Goal: Information Seeking & Learning: Learn about a topic

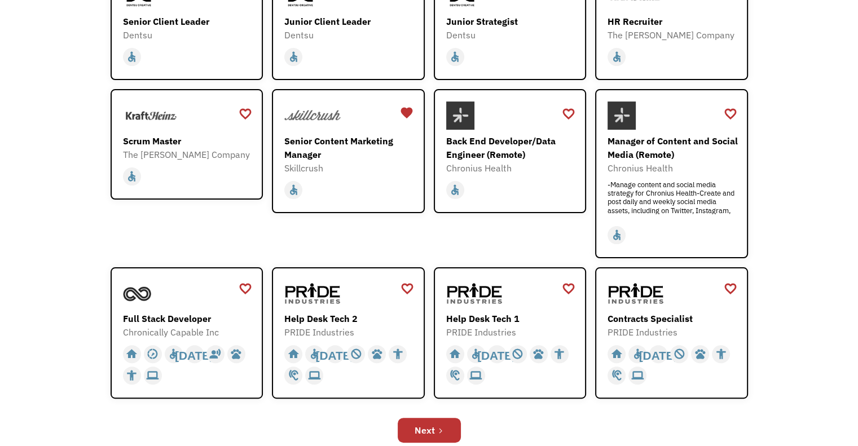
scroll to position [233, 0]
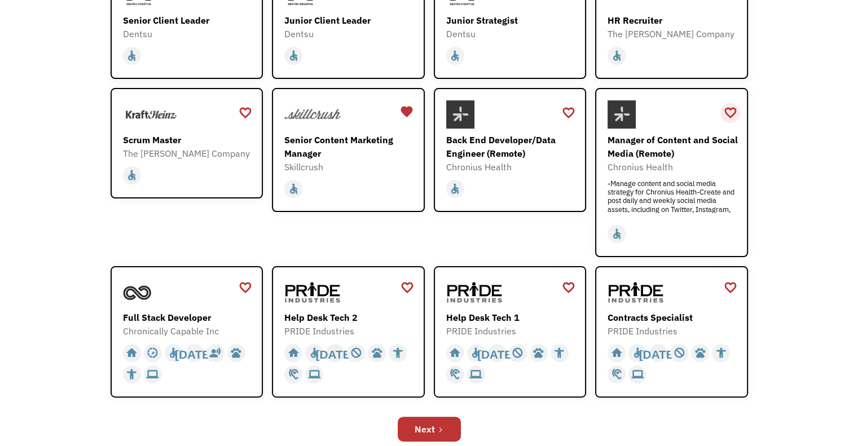
click at [731, 109] on div "favorite_border" at bounding box center [730, 112] width 14 height 17
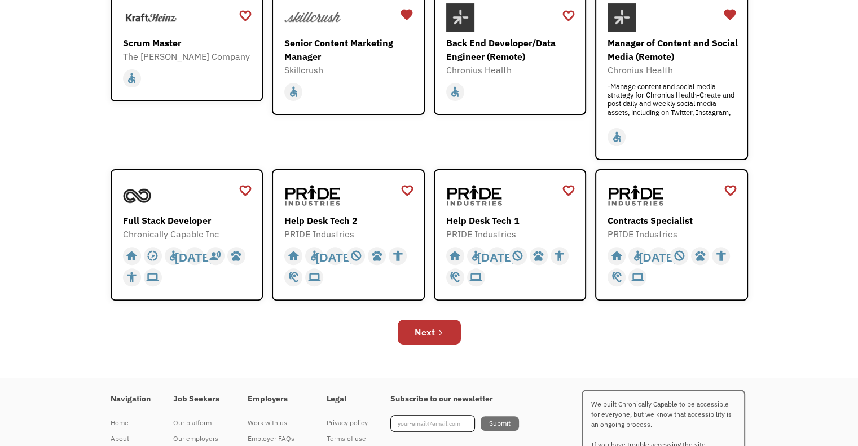
scroll to position [345, 0]
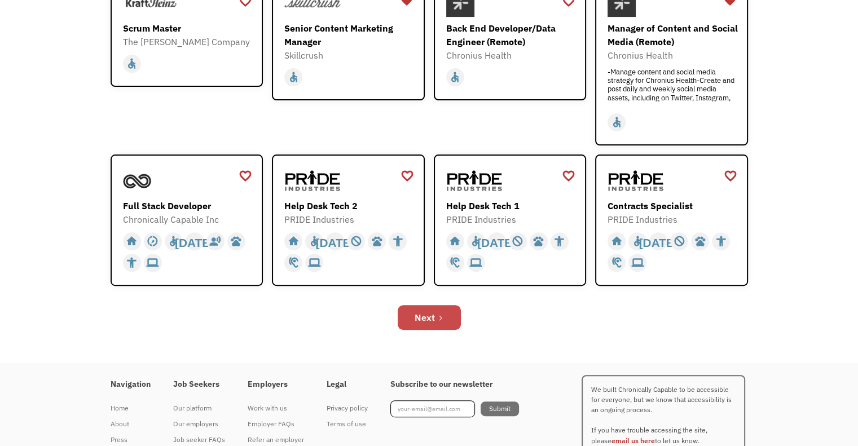
click at [448, 312] on link "Next" at bounding box center [429, 317] width 63 height 25
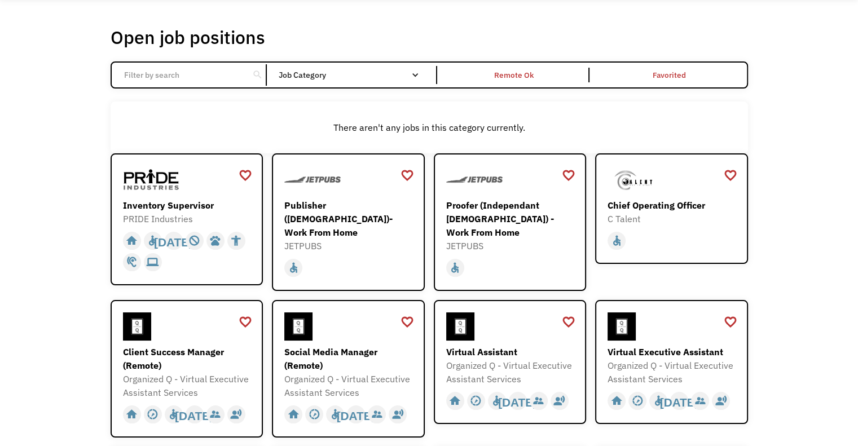
scroll to position [49, 0]
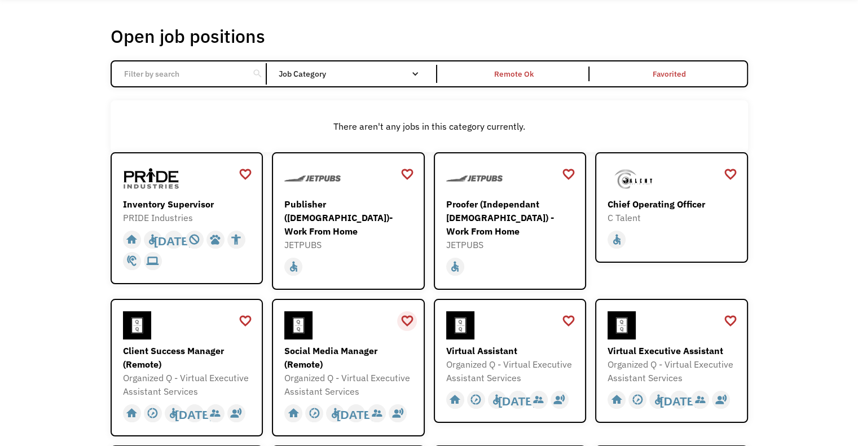
click at [410, 316] on div "favorite_border" at bounding box center [407, 320] width 14 height 17
click at [567, 318] on div "favorite_border" at bounding box center [569, 320] width 14 height 17
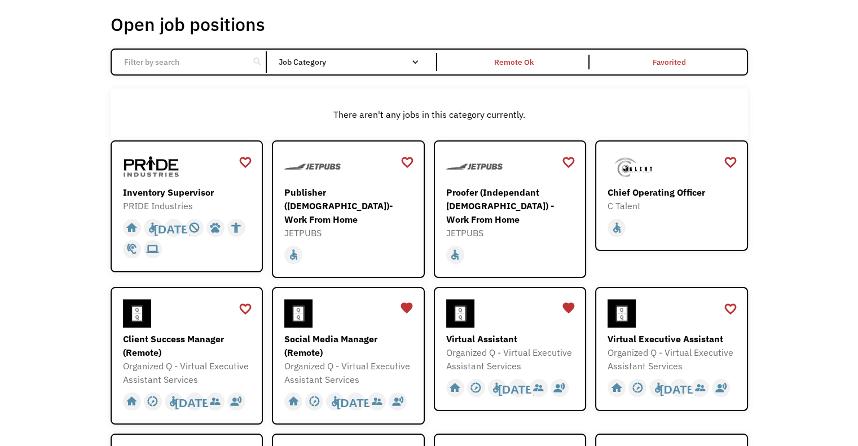
scroll to position [69, 0]
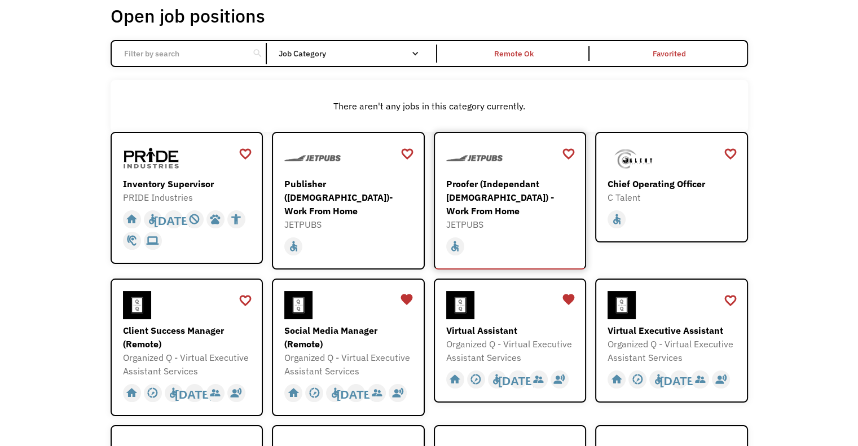
click at [510, 192] on div "Proofer (Independant [DEMOGRAPHIC_DATA]) - Work From Home" at bounding box center [511, 197] width 131 height 41
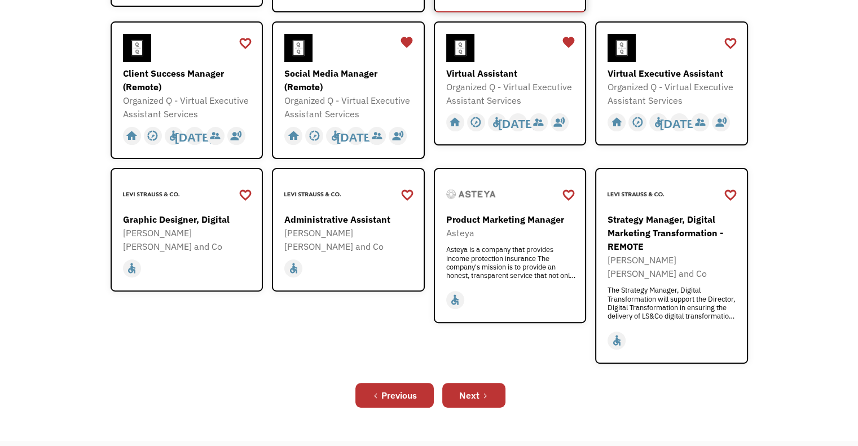
scroll to position [329, 0]
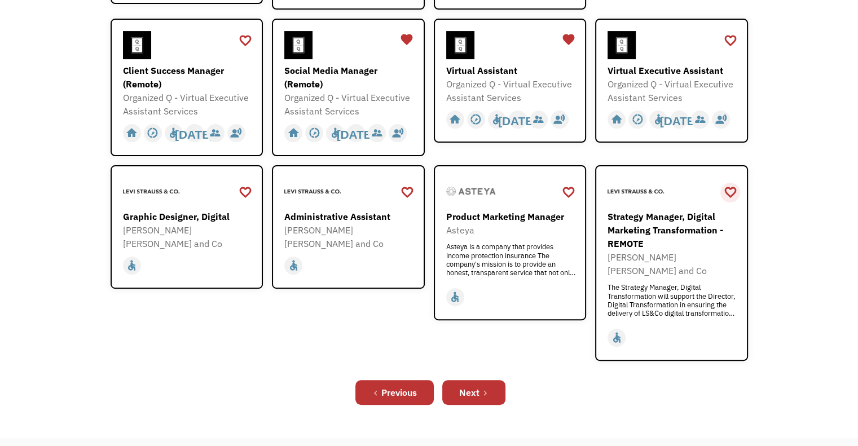
click at [726, 184] on div "favorite_border" at bounding box center [730, 192] width 14 height 17
click at [572, 184] on div "favorite_border" at bounding box center [569, 192] width 14 height 17
click at [485, 391] on icon "Next Page" at bounding box center [485, 393] width 2 height 5
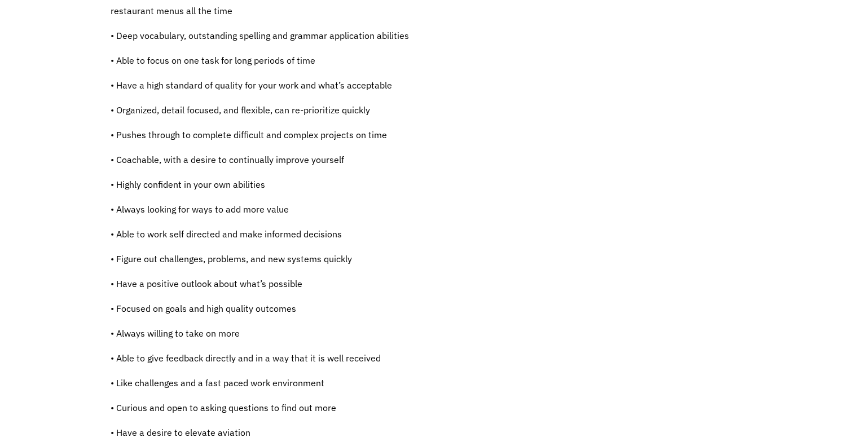
scroll to position [624, 0]
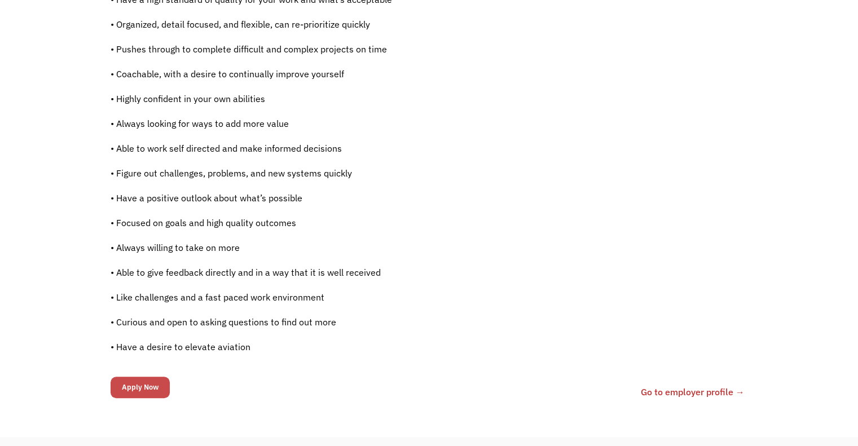
click at [129, 384] on input "Apply Now" at bounding box center [140, 387] width 59 height 21
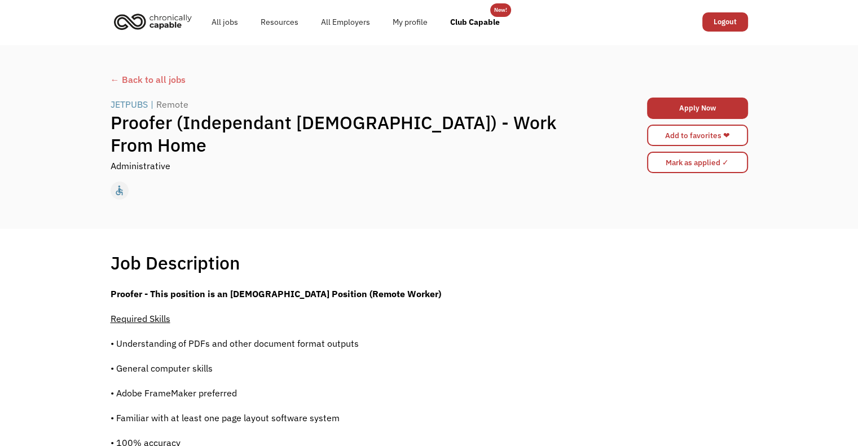
scroll to position [0, 0]
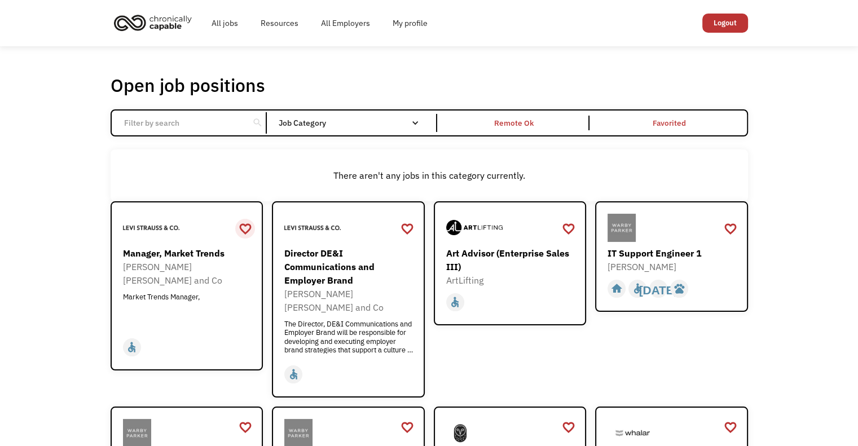
click at [246, 228] on div "favorite_border" at bounding box center [246, 229] width 14 height 17
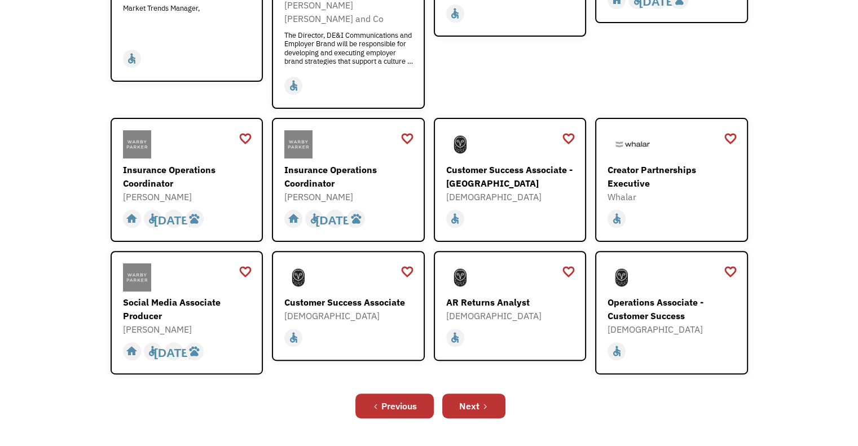
scroll to position [290, 0]
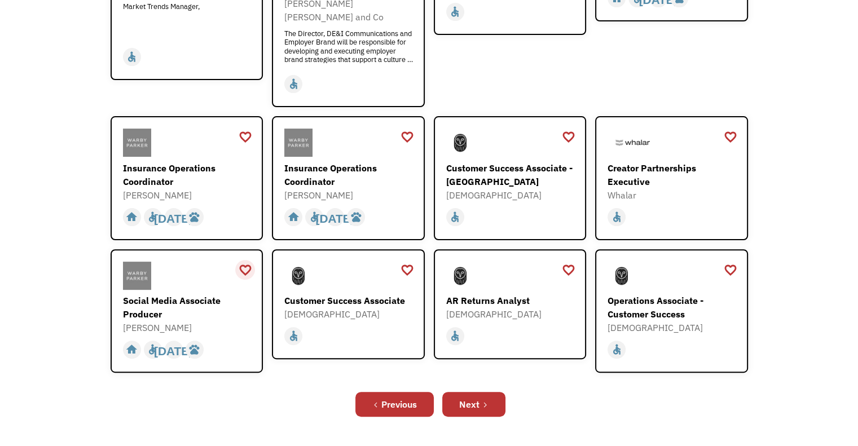
click at [248, 262] on div "favorite_border" at bounding box center [246, 270] width 14 height 17
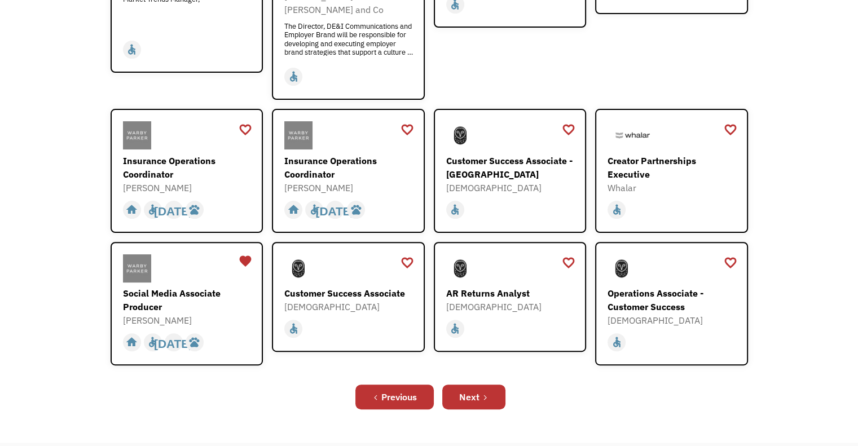
scroll to position [311, 0]
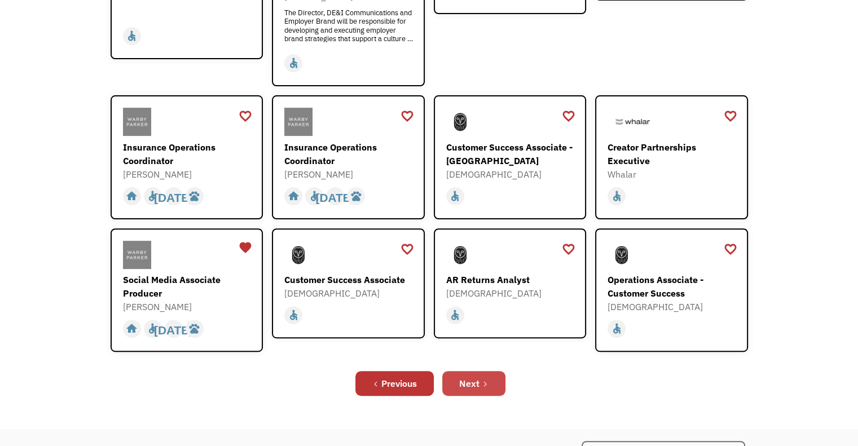
click at [493, 371] on link "Next" at bounding box center [473, 383] width 63 height 25
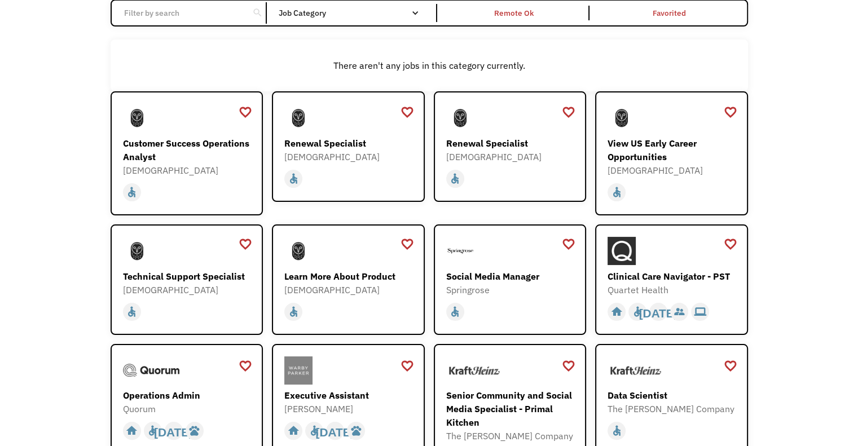
scroll to position [114, 0]
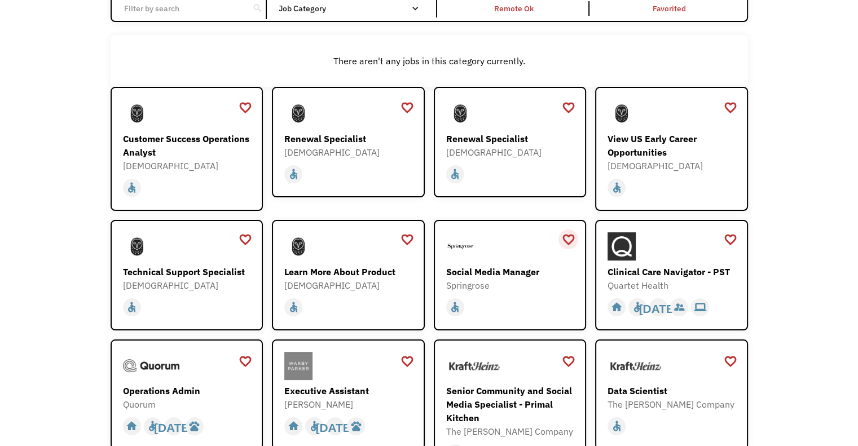
click at [569, 237] on div "favorite_border" at bounding box center [569, 239] width 14 height 17
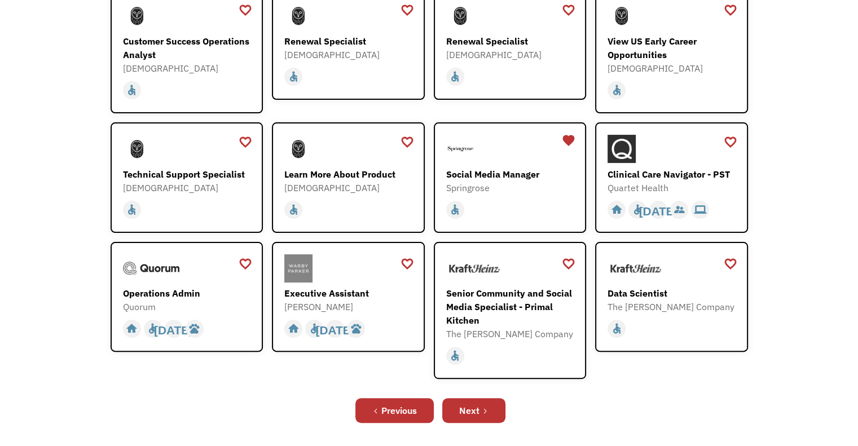
scroll to position [219, 0]
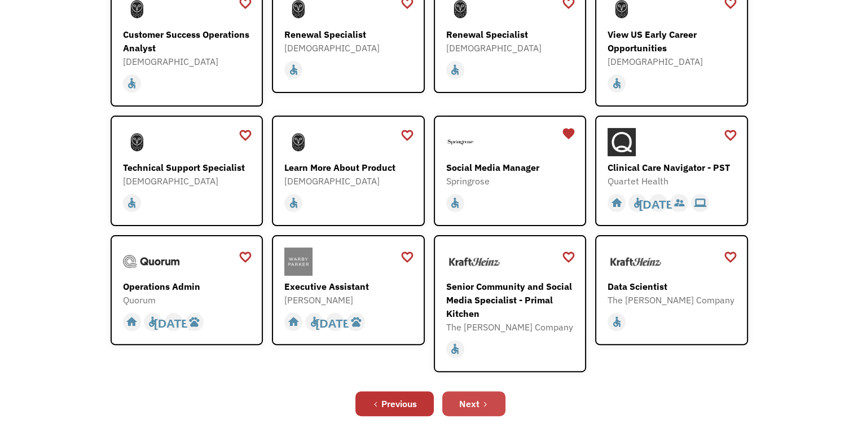
click at [478, 406] on div "Next" at bounding box center [469, 404] width 20 height 14
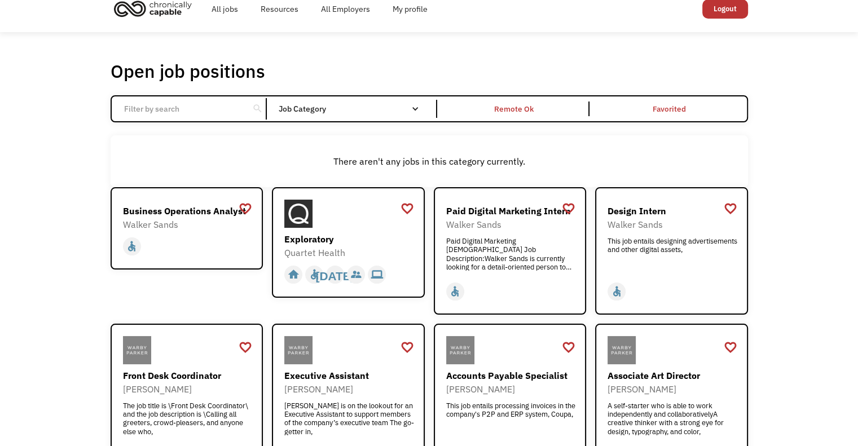
scroll to position [15, 0]
click at [510, 270] on div "Paid Digital Marketing Intern Walker Sands Paid Digital Marketing Intern Job De…" at bounding box center [511, 237] width 131 height 77
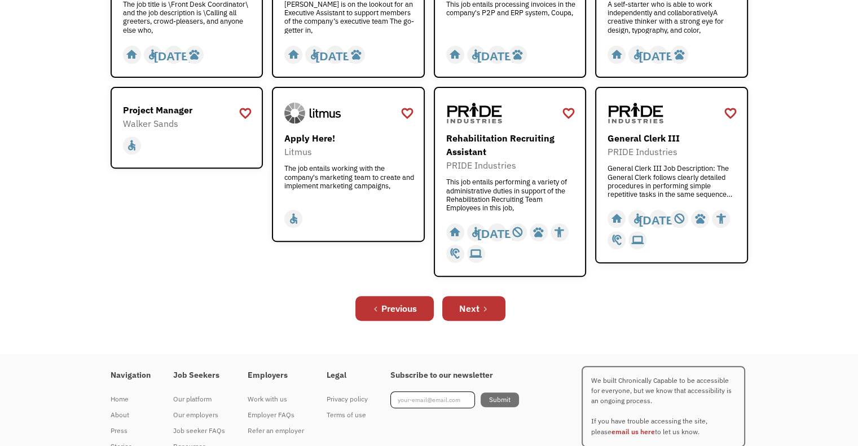
scroll to position [421, 0]
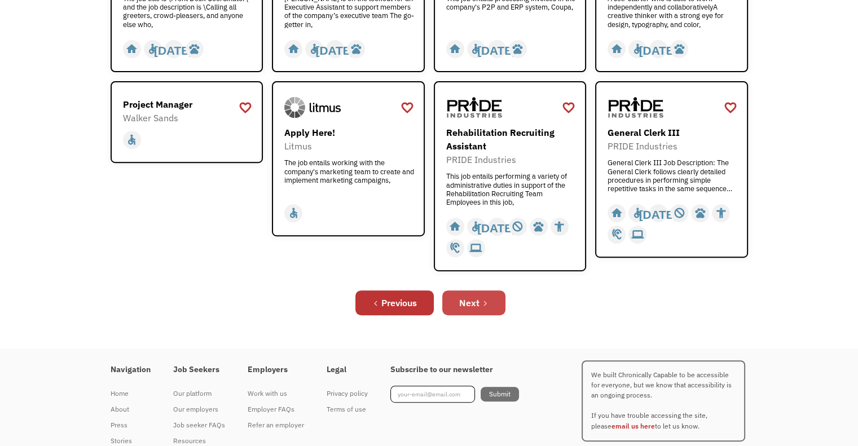
click at [488, 300] on icon "Next Page" at bounding box center [485, 303] width 7 height 7
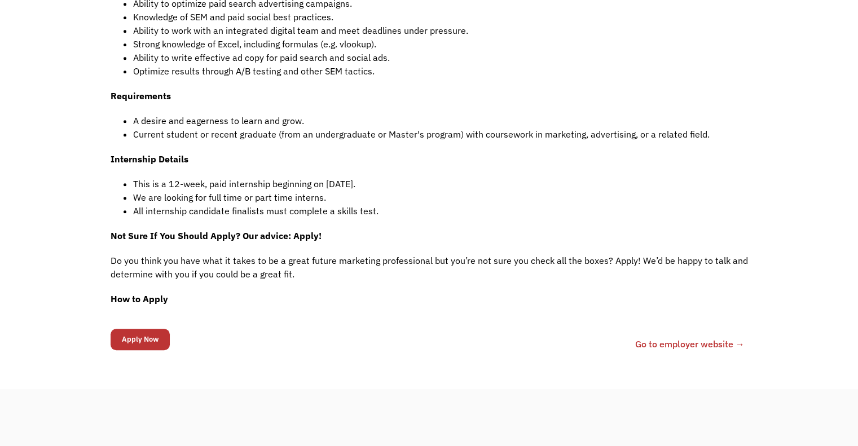
scroll to position [643, 0]
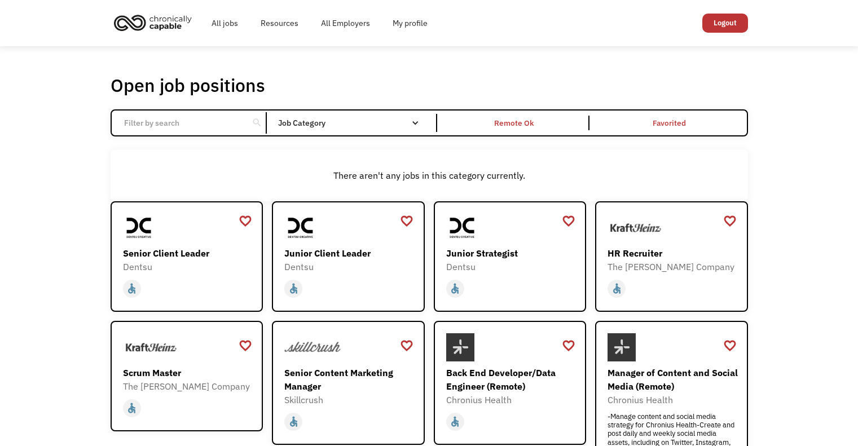
drag, startPoint x: 0, startPoint y: 0, endPoint x: 36, endPoint y: 275, distance: 277.0
click at [36, 275] on div "Open job positions You have X liked items Search search Filter by category Admi…" at bounding box center [429, 383] width 858 height 675
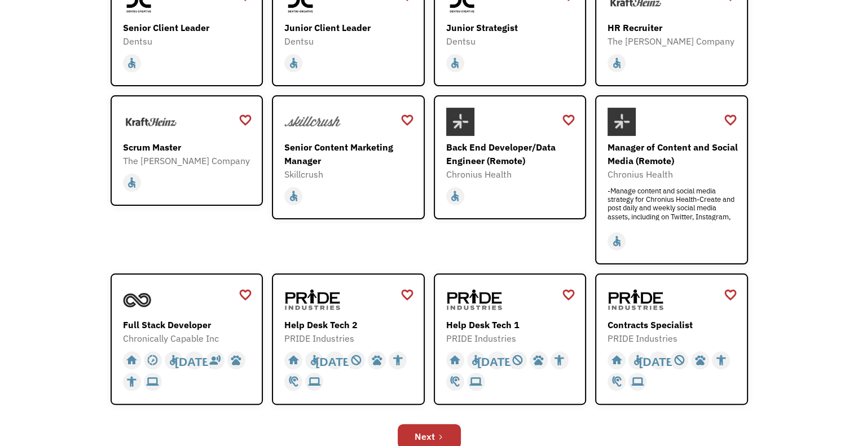
scroll to position [293, 0]
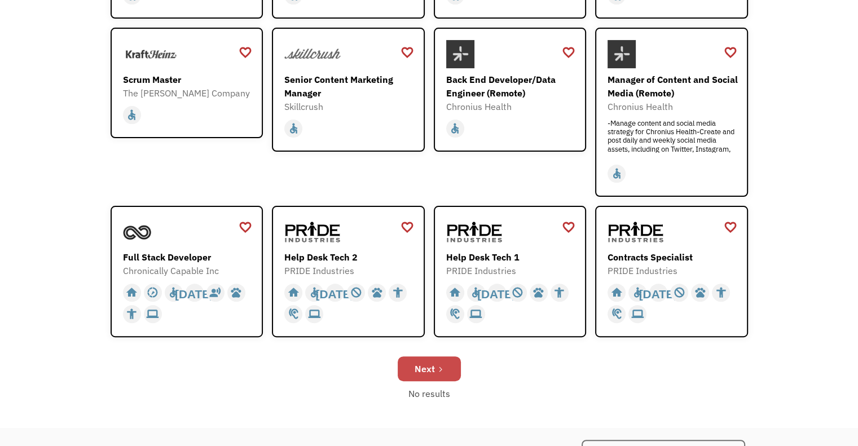
click at [413, 366] on link "Next" at bounding box center [429, 368] width 63 height 25
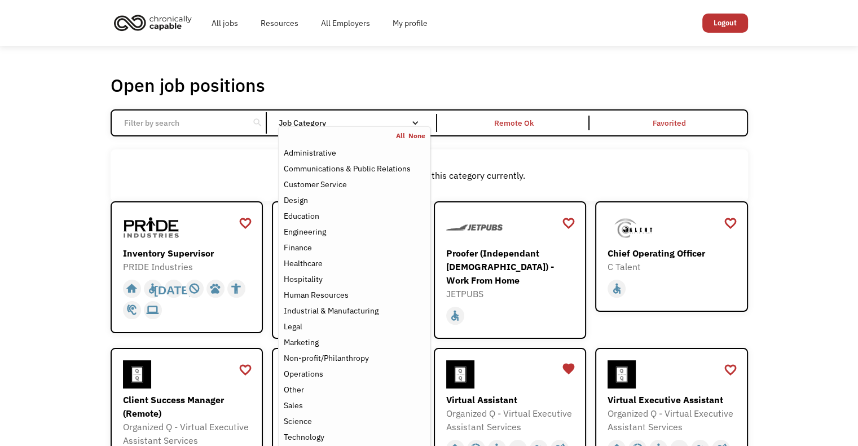
click at [356, 122] on div "Job Category" at bounding box center [354, 123] width 152 height 8
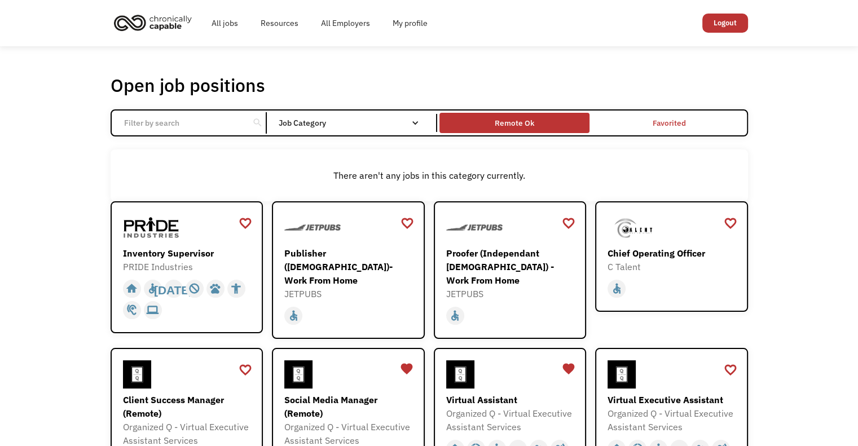
click at [526, 124] on div "Remote Ok" at bounding box center [514, 123] width 39 height 14
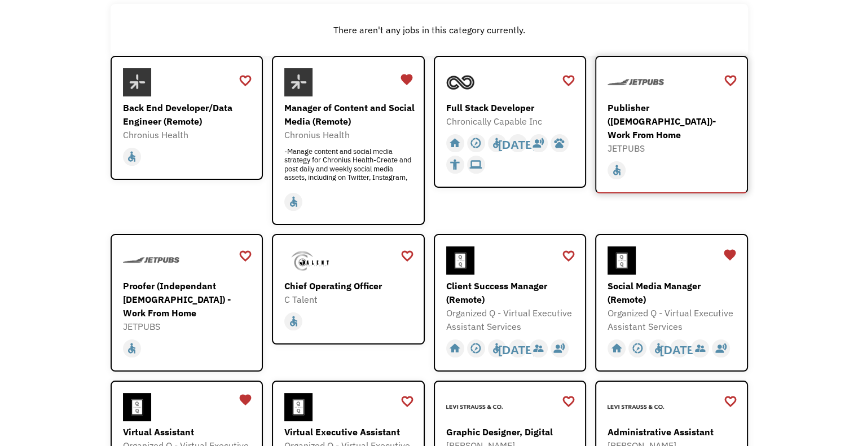
scroll to position [180, 0]
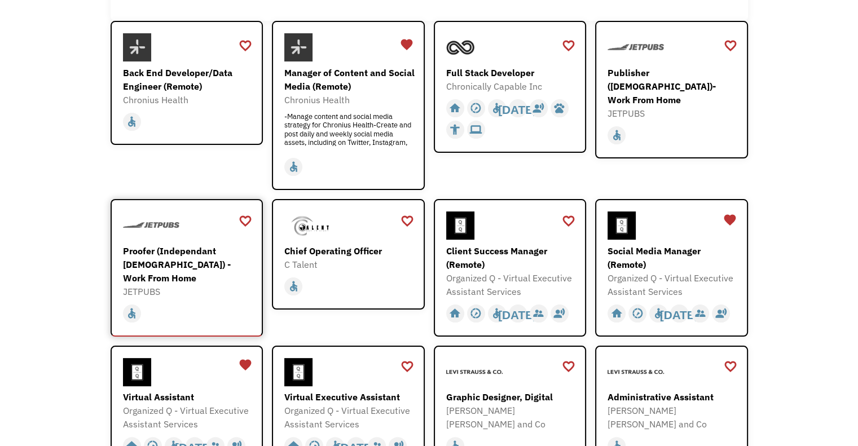
click at [162, 258] on div "Proofer (Independant [DEMOGRAPHIC_DATA]) - Work From Home" at bounding box center [188, 264] width 131 height 41
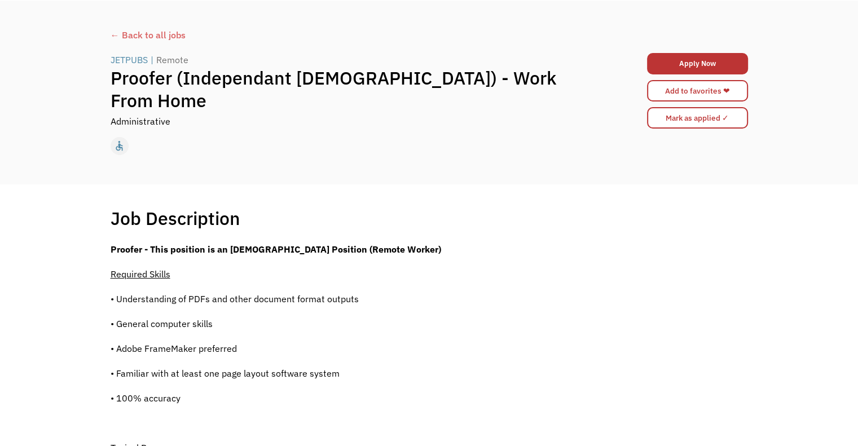
scroll to position [45, 0]
click at [134, 67] on div "JETPUBS" at bounding box center [129, 61] width 37 height 14
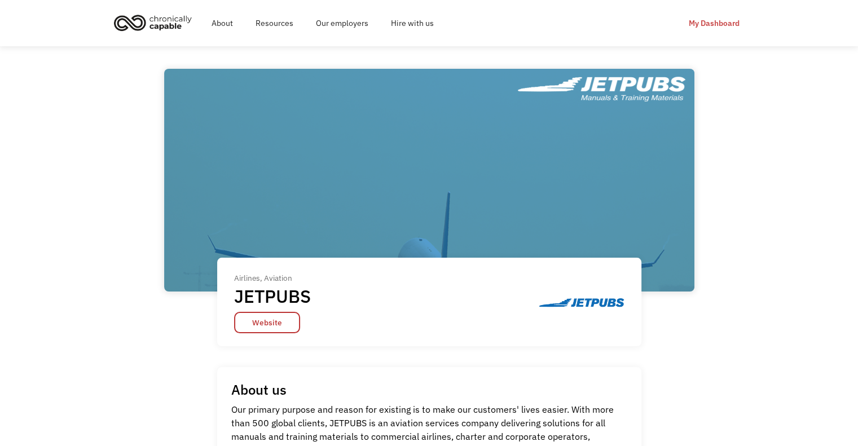
click at [718, 20] on div "My Dashboard" at bounding box center [714, 23] width 51 height 14
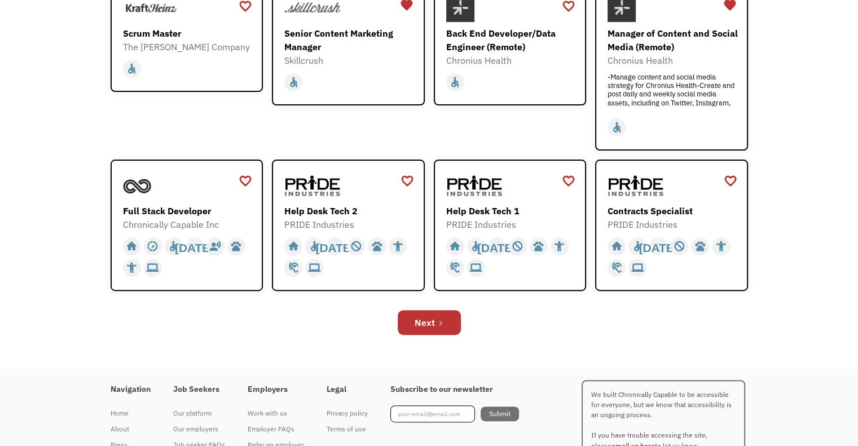
scroll to position [338, 0]
